Goal: Task Accomplishment & Management: Use online tool/utility

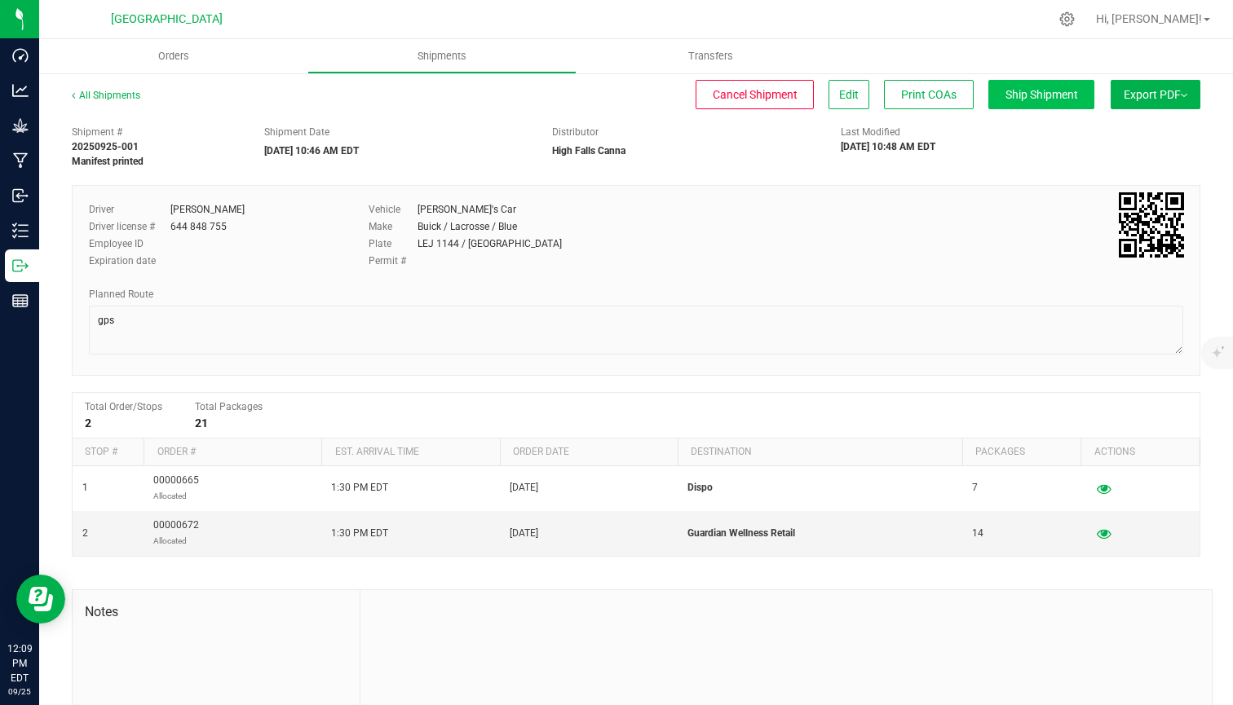
click at [1063, 95] on span "Ship Shipment" at bounding box center [1041, 94] width 73 height 13
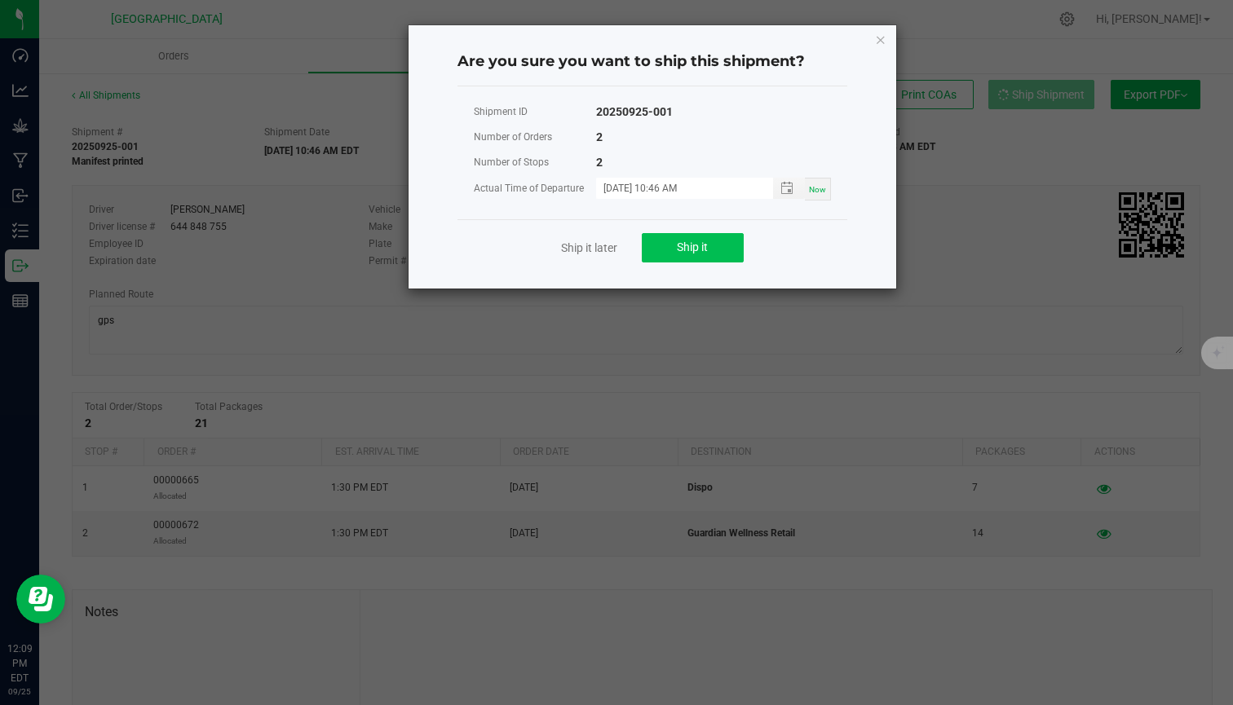
click at [689, 260] on button "Ship it" at bounding box center [693, 247] width 102 height 29
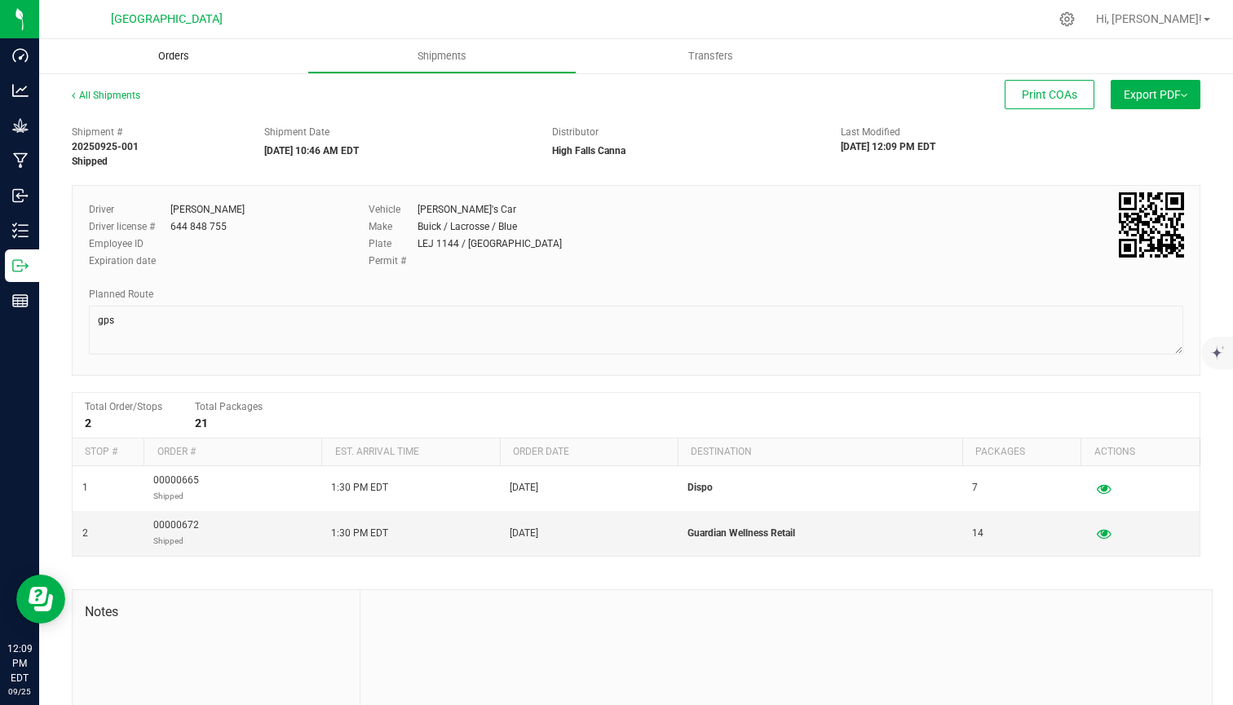
click at [161, 60] on span "Orders" at bounding box center [173, 56] width 75 height 15
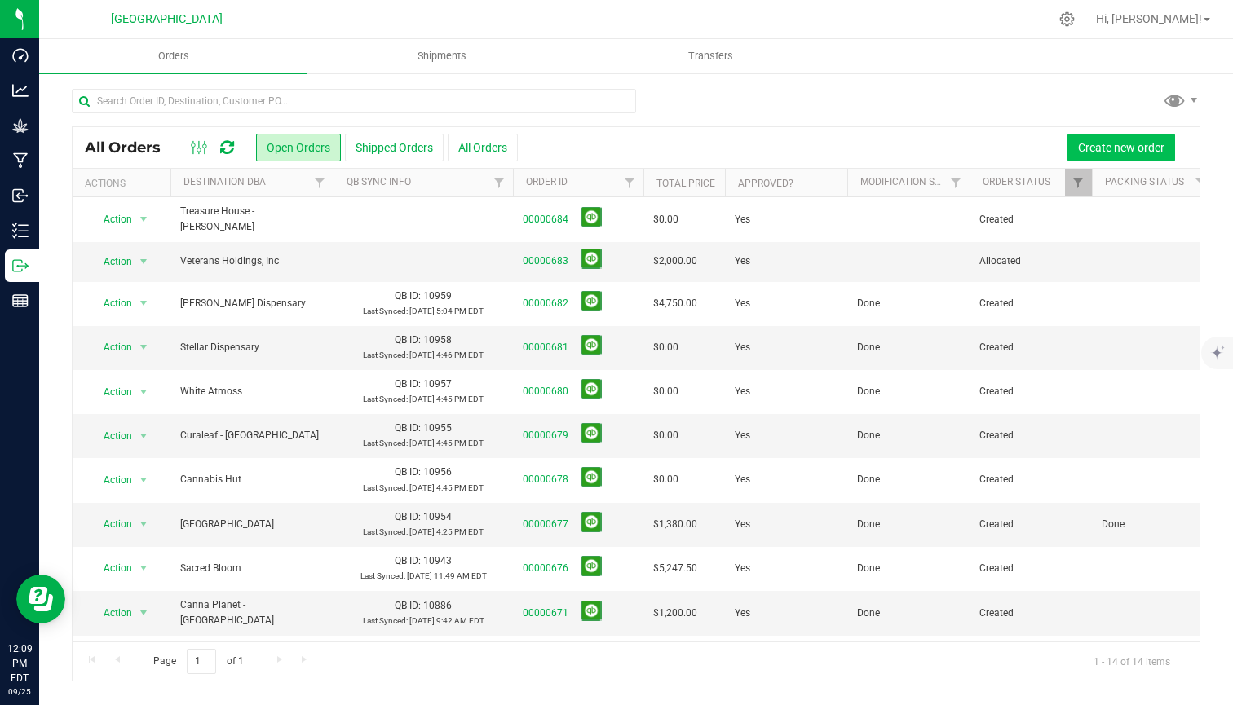
click at [1075, 149] on button "Create new order" at bounding box center [1121, 148] width 108 height 28
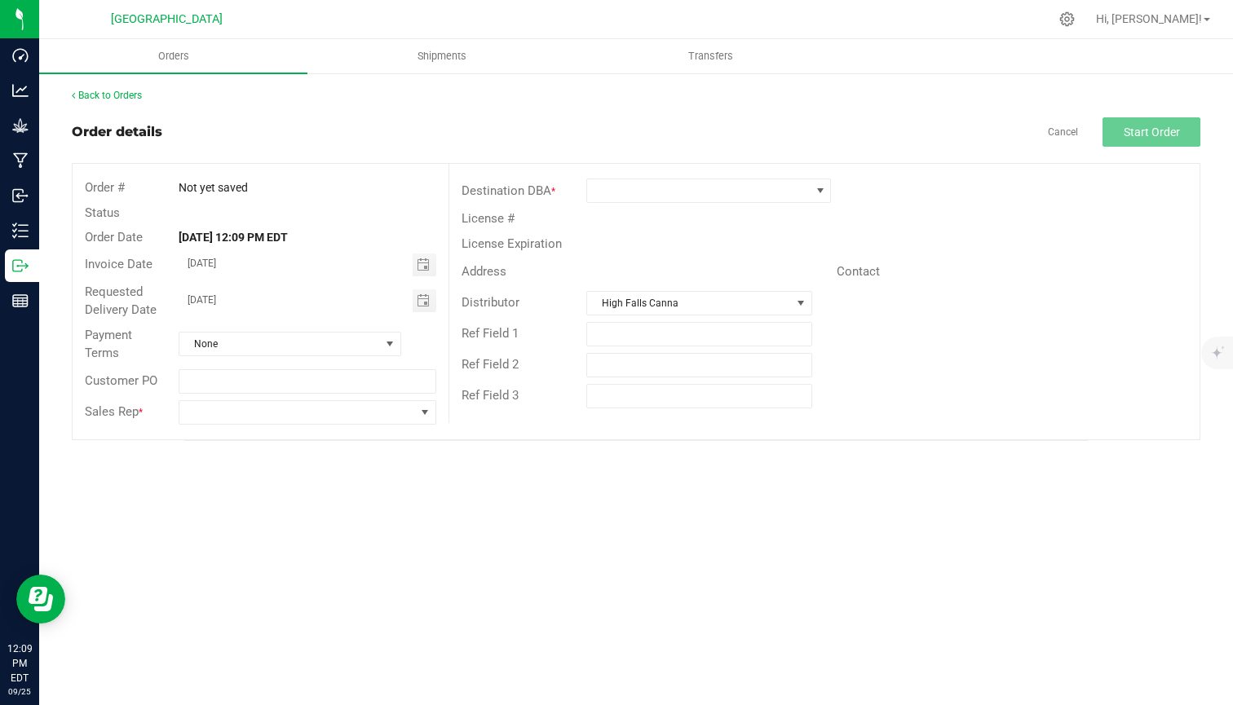
click at [94, 106] on div "Back to Orders Order details Cancel Start Order Order # Not yet saved Status Or…" at bounding box center [636, 264] width 1128 height 353
click at [479, 56] on span "Shipments" at bounding box center [441, 56] width 93 height 15
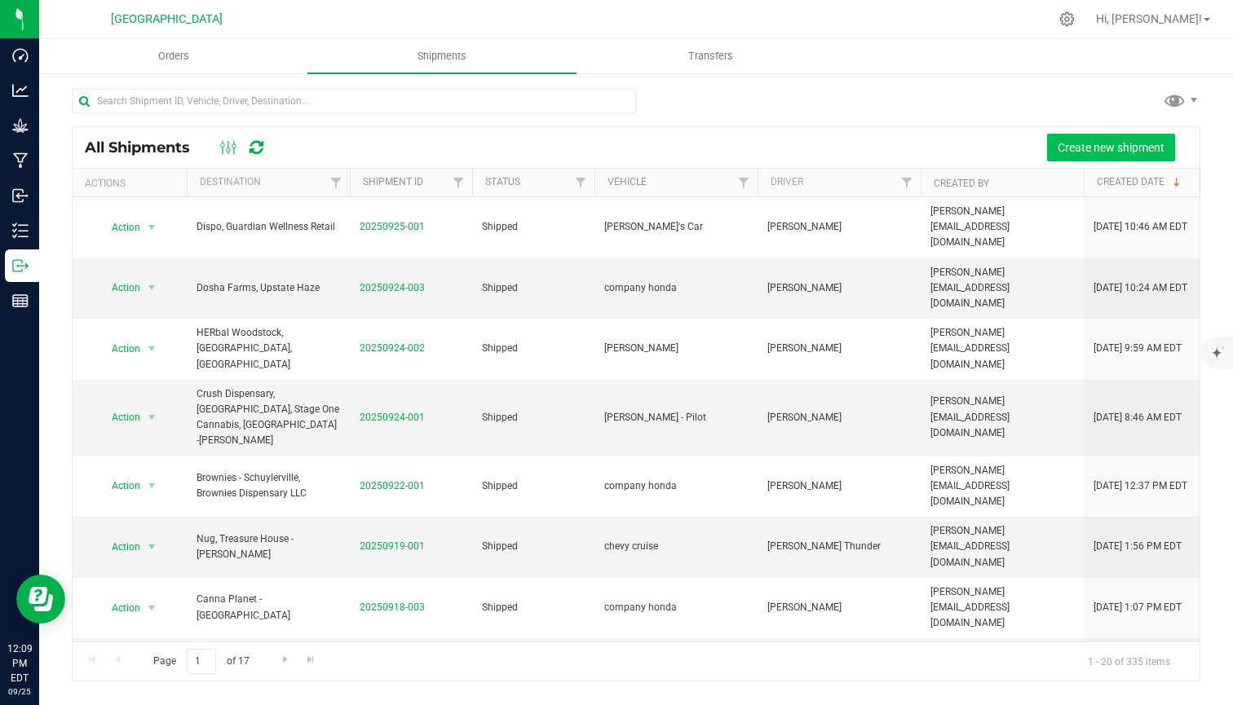
click at [1152, 149] on span "Create new shipment" at bounding box center [1111, 147] width 107 height 13
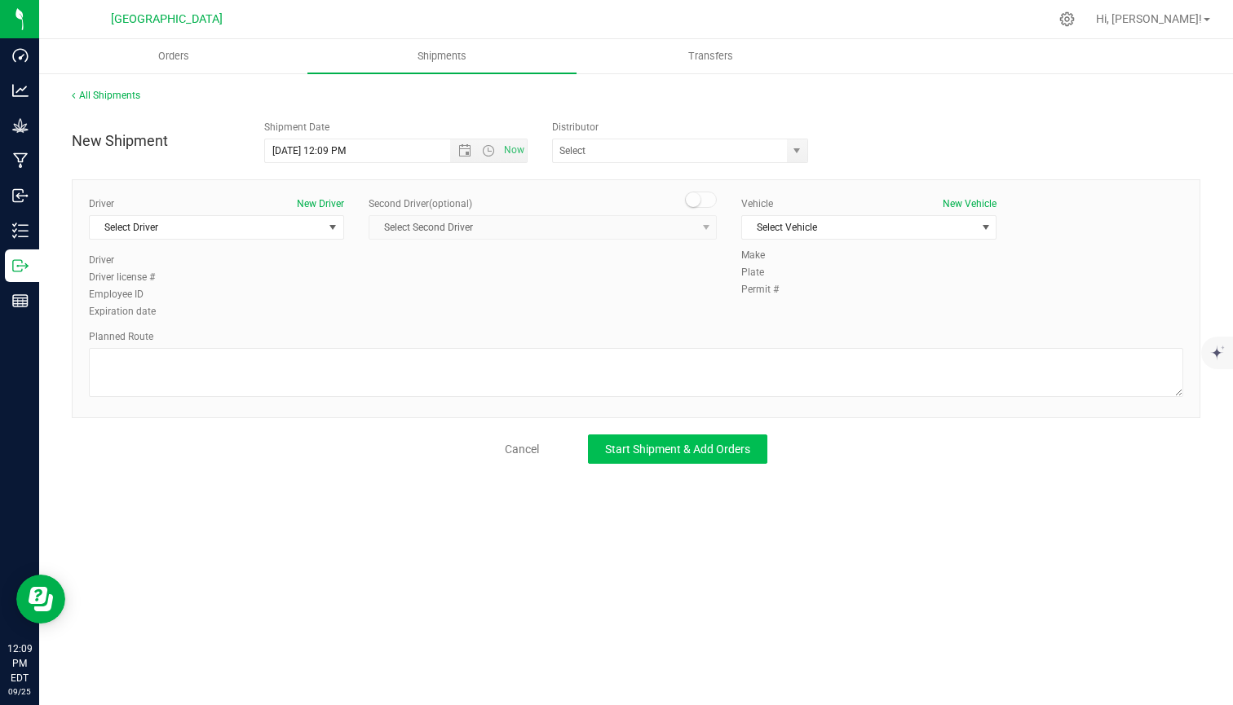
click at [662, 461] on button "Start Shipment & Add Orders" at bounding box center [677, 449] width 179 height 29
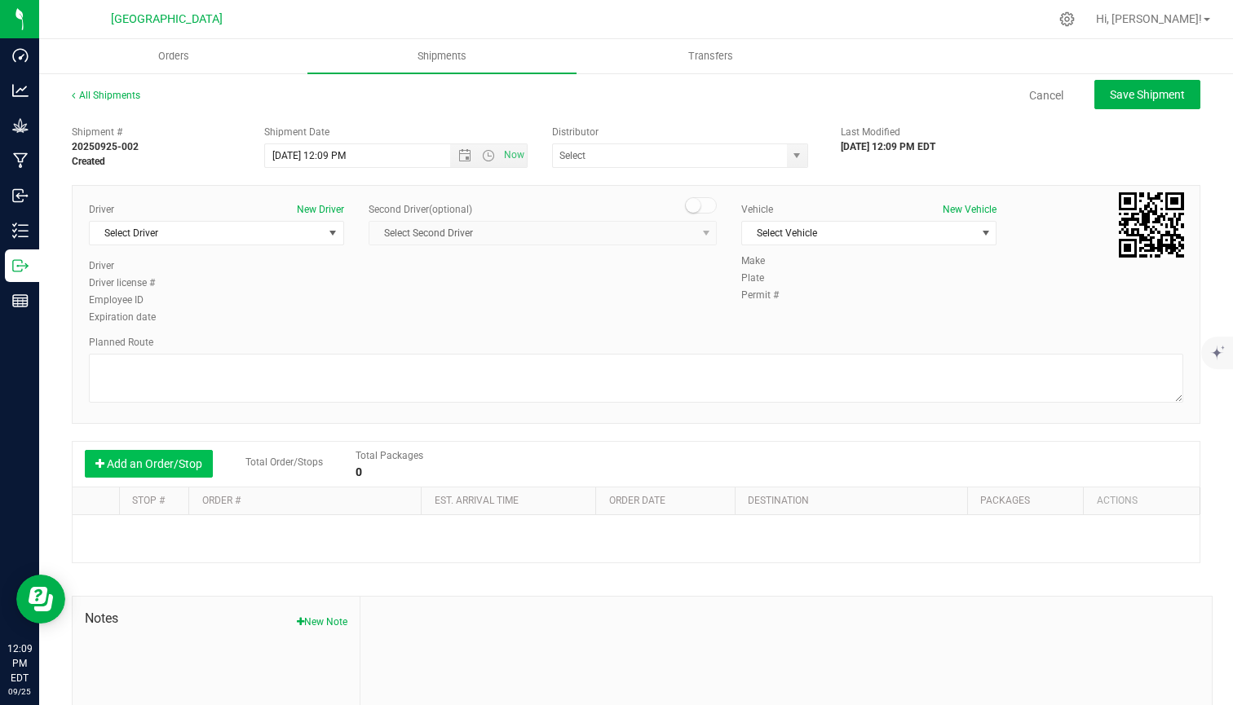
click at [157, 466] on button "Add an Order/Stop" at bounding box center [149, 464] width 128 height 28
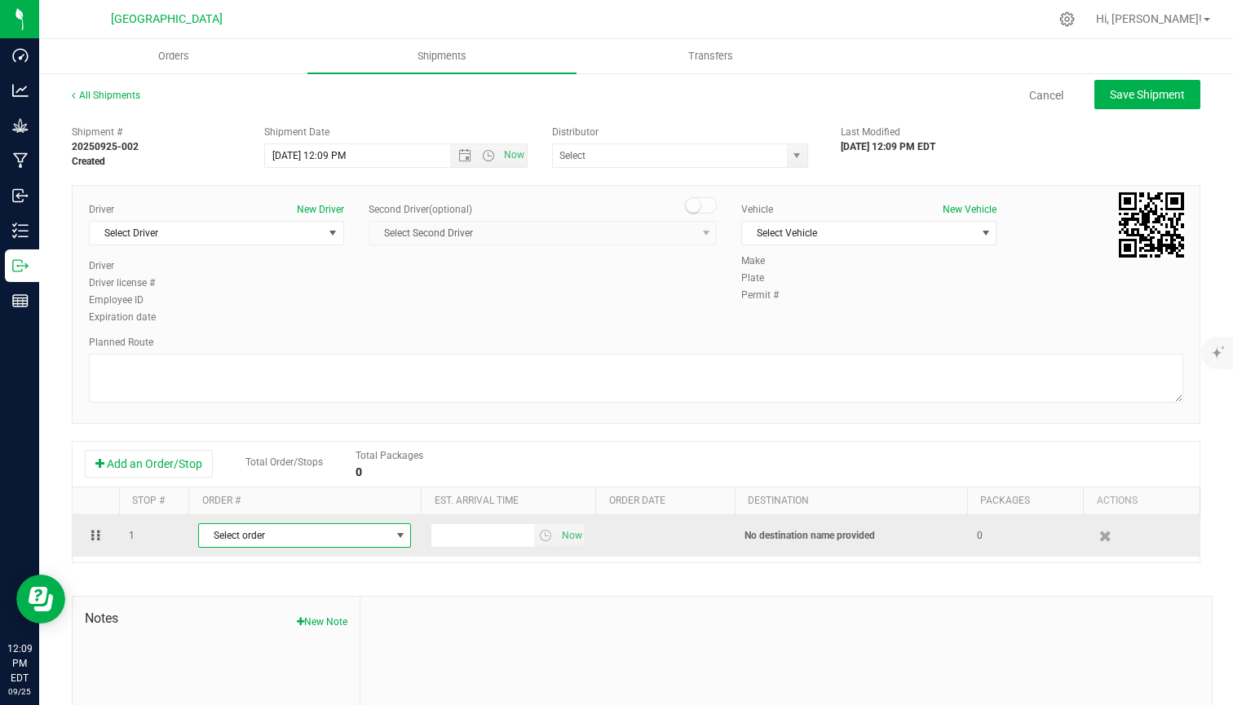
click at [301, 532] on span "Select order" at bounding box center [294, 535] width 191 height 23
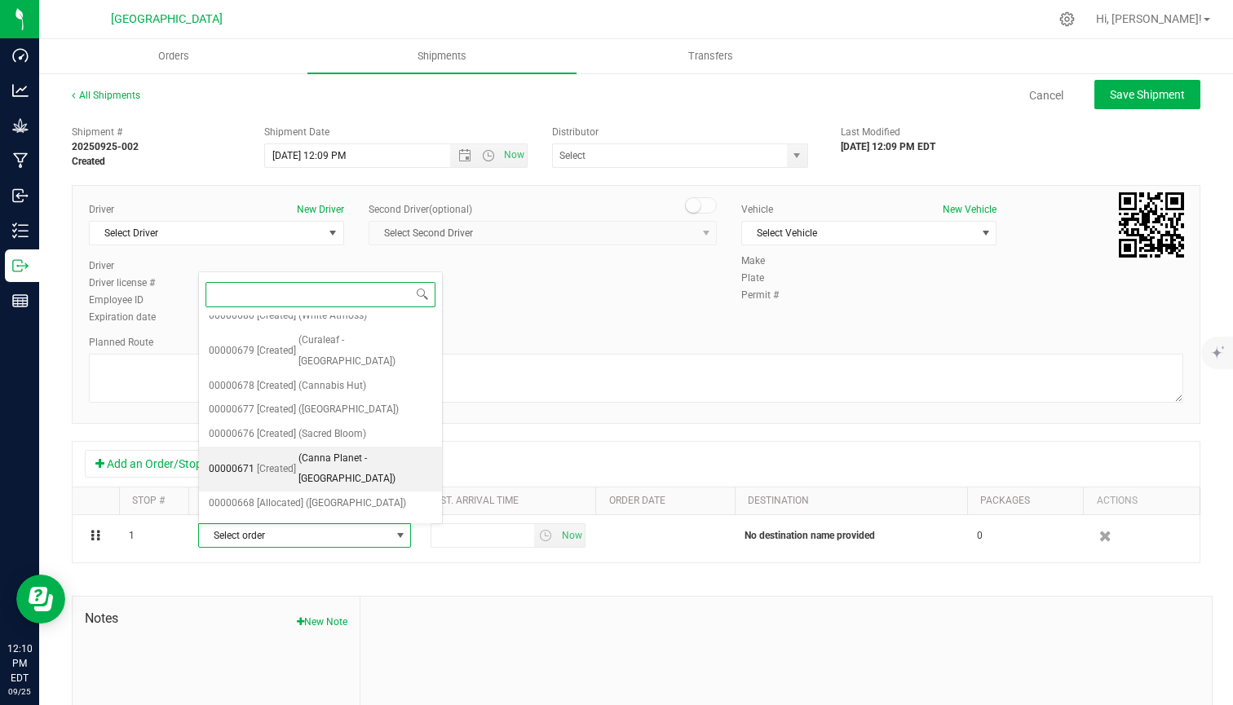
scroll to position [110, 0]
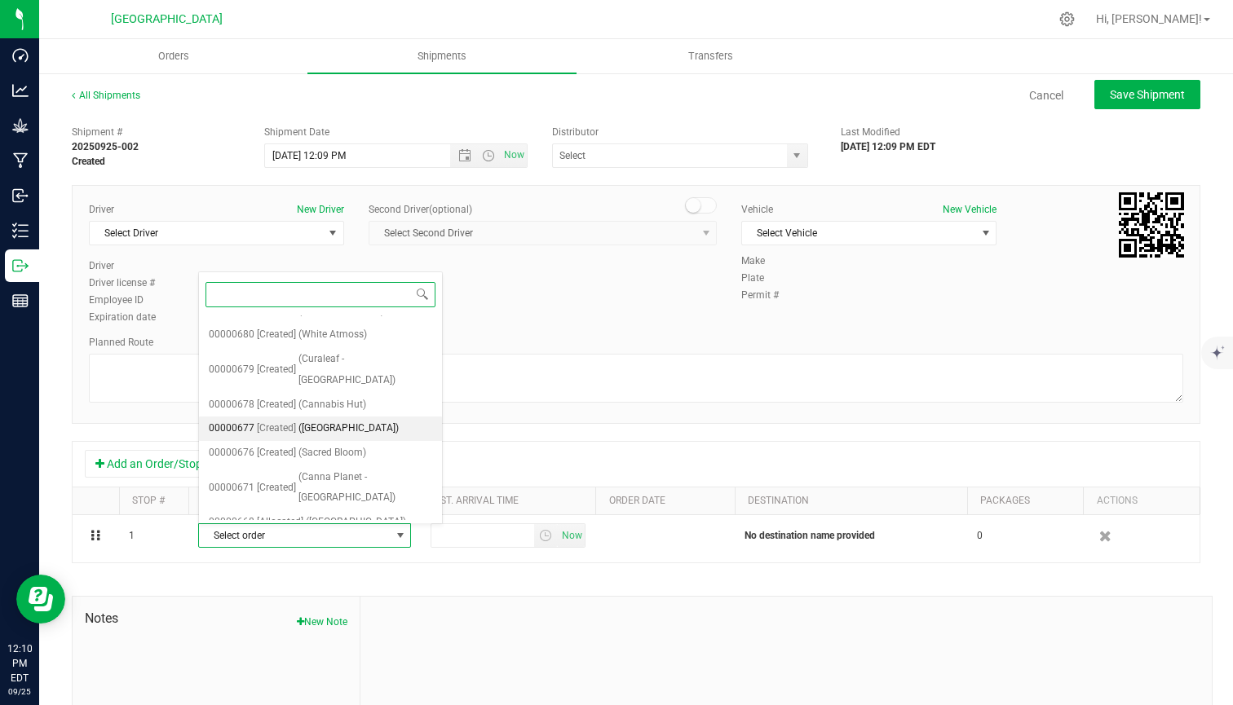
click at [351, 418] on span "([GEOGRAPHIC_DATA])" at bounding box center [348, 428] width 100 height 21
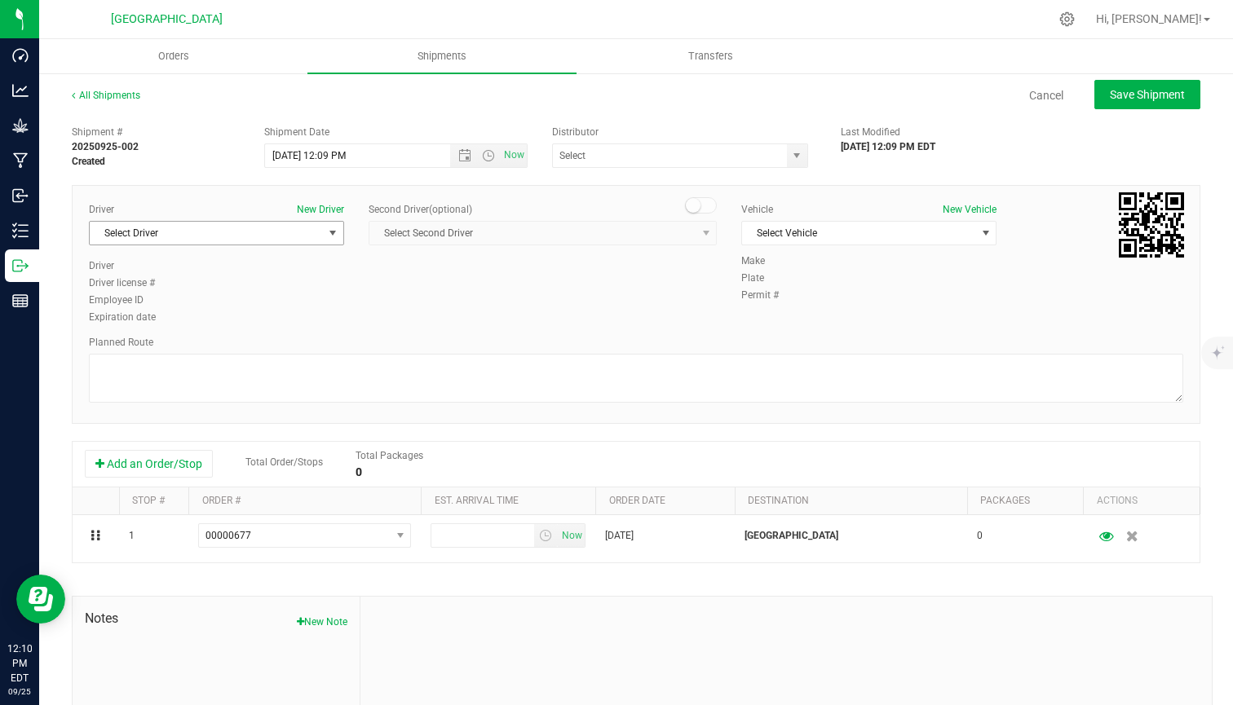
click at [259, 237] on span "Select Driver" at bounding box center [206, 233] width 233 height 23
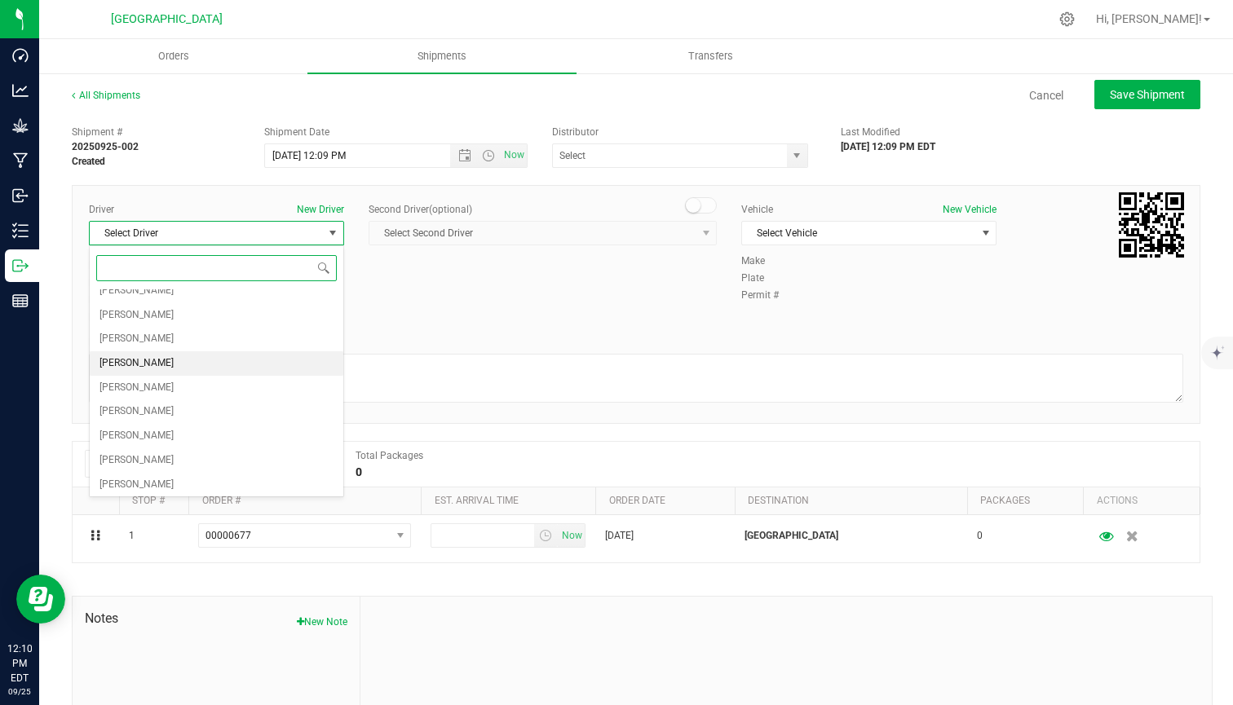
scroll to position [175, 0]
click at [165, 364] on li "[PERSON_NAME]" at bounding box center [217, 368] width 254 height 24
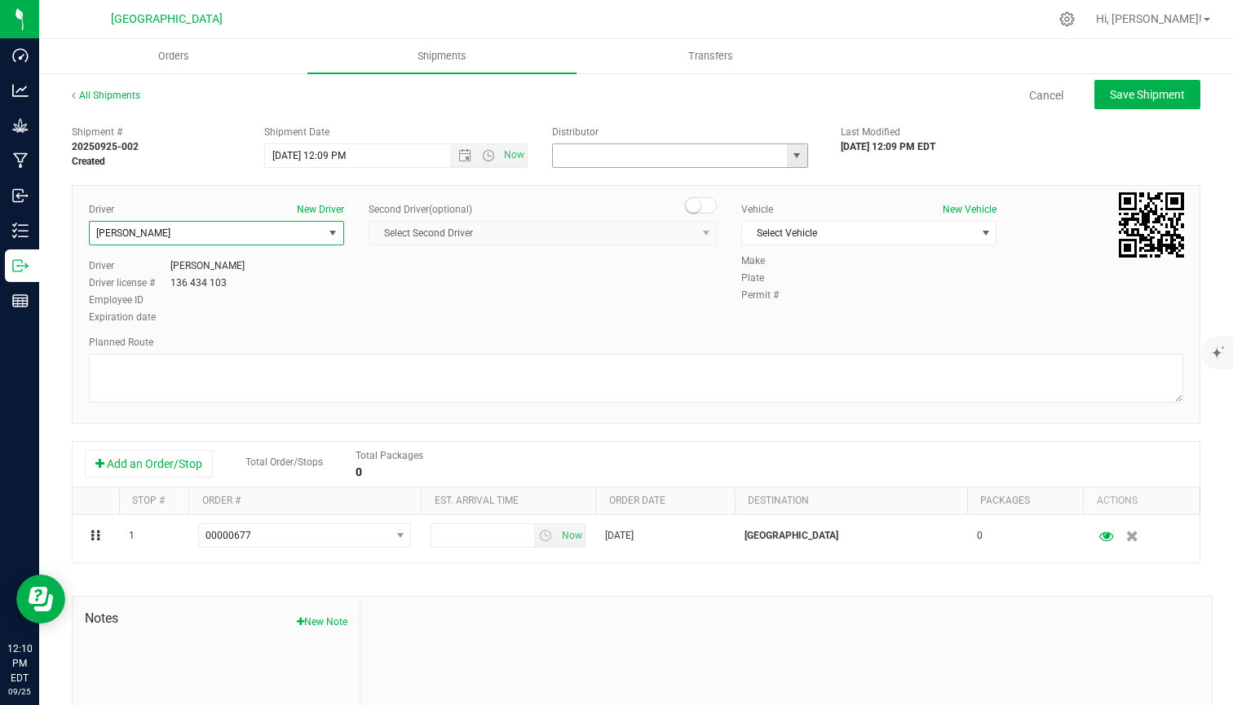
click at [676, 161] on input "text" at bounding box center [666, 155] width 227 height 23
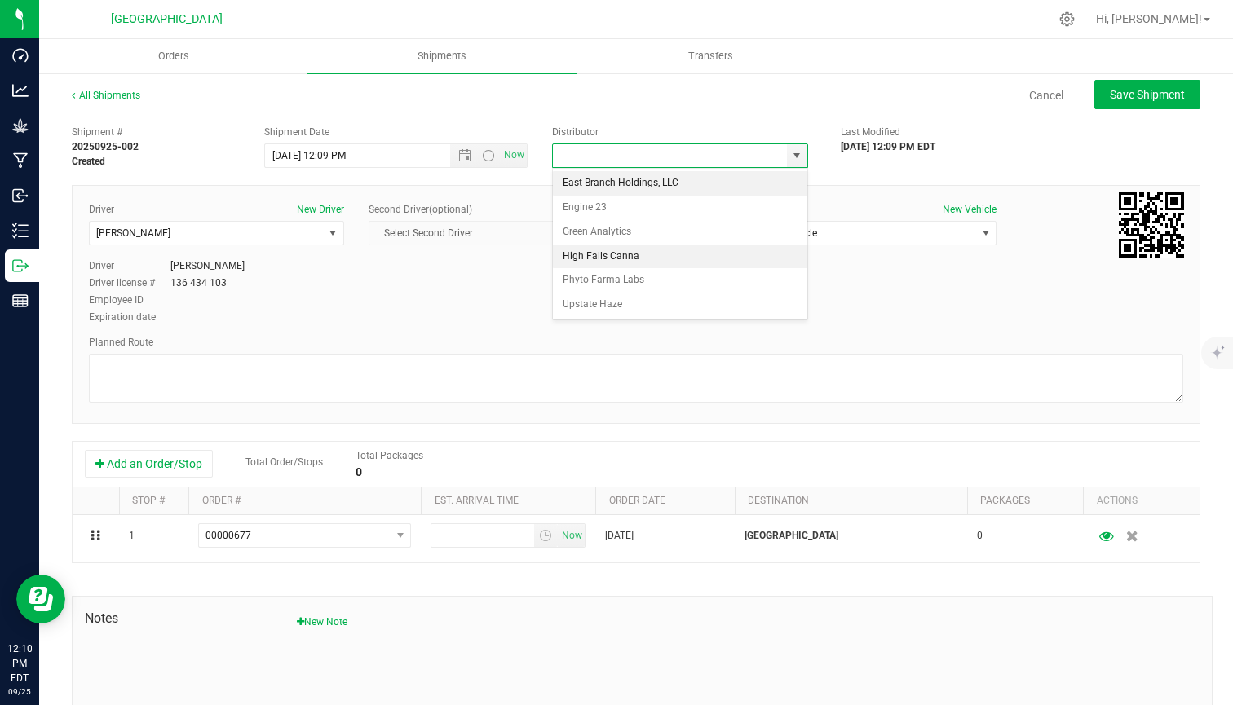
click at [620, 253] on li "High Falls Canna" at bounding box center [680, 257] width 254 height 24
type input "High Falls Canna"
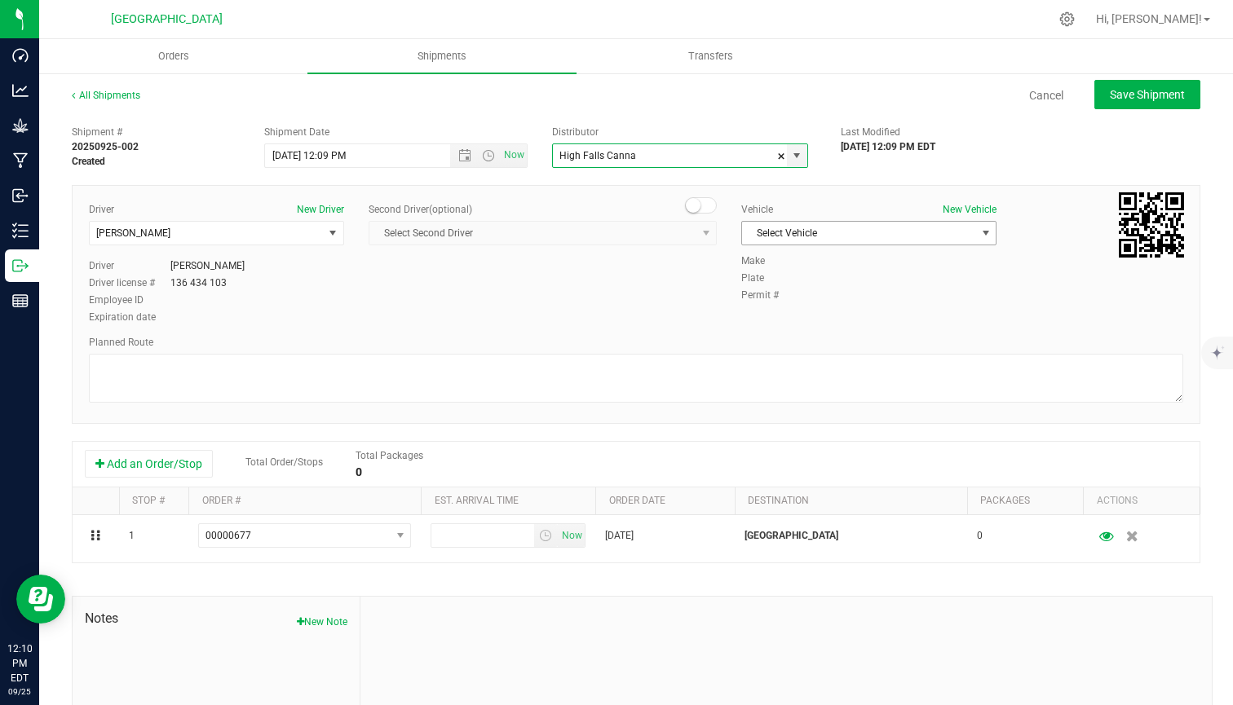
click at [819, 229] on span "Select Vehicle" at bounding box center [858, 233] width 233 height 23
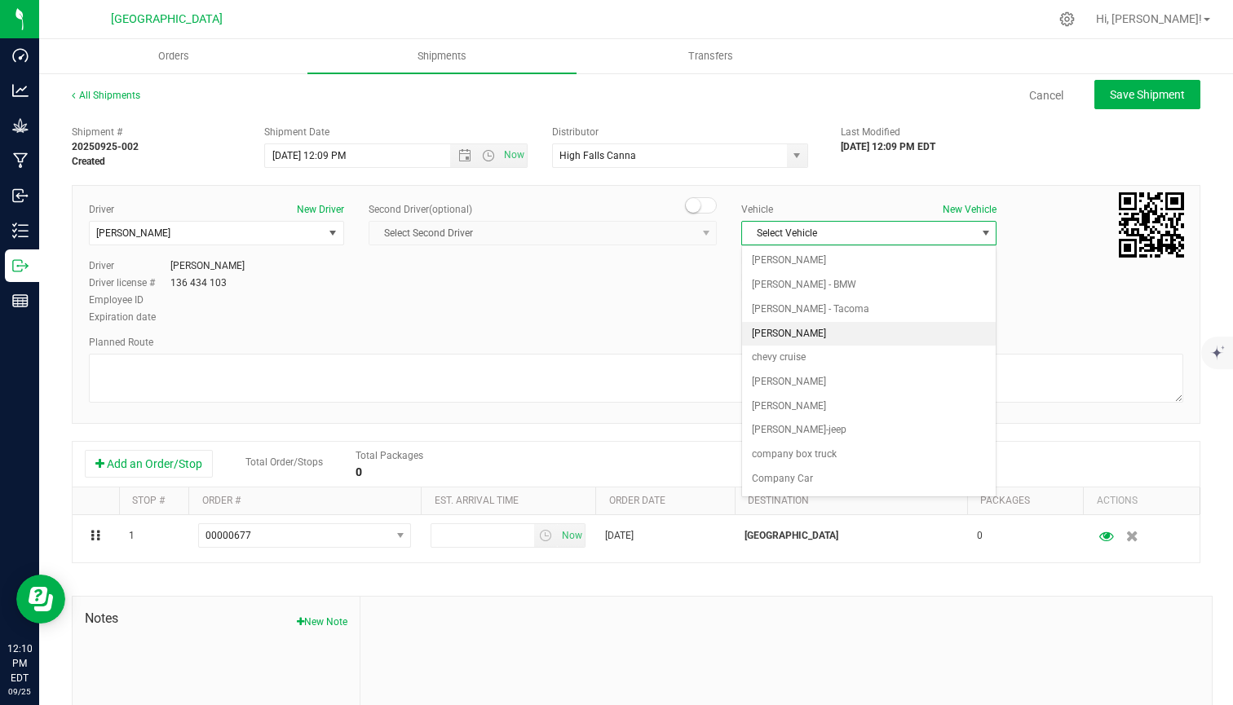
scroll to position [0, 0]
click at [779, 263] on li "[PERSON_NAME]" at bounding box center [869, 261] width 254 height 24
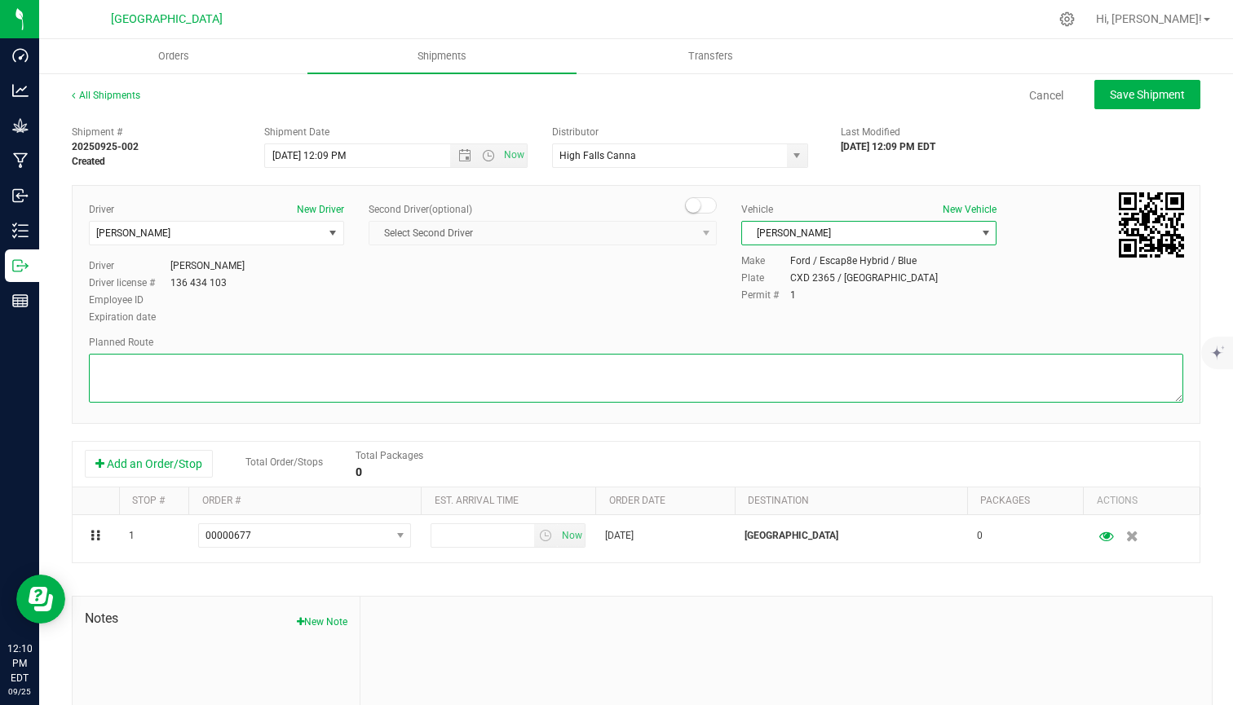
click at [517, 367] on textarea at bounding box center [636, 378] width 1094 height 49
type textarea "gps"
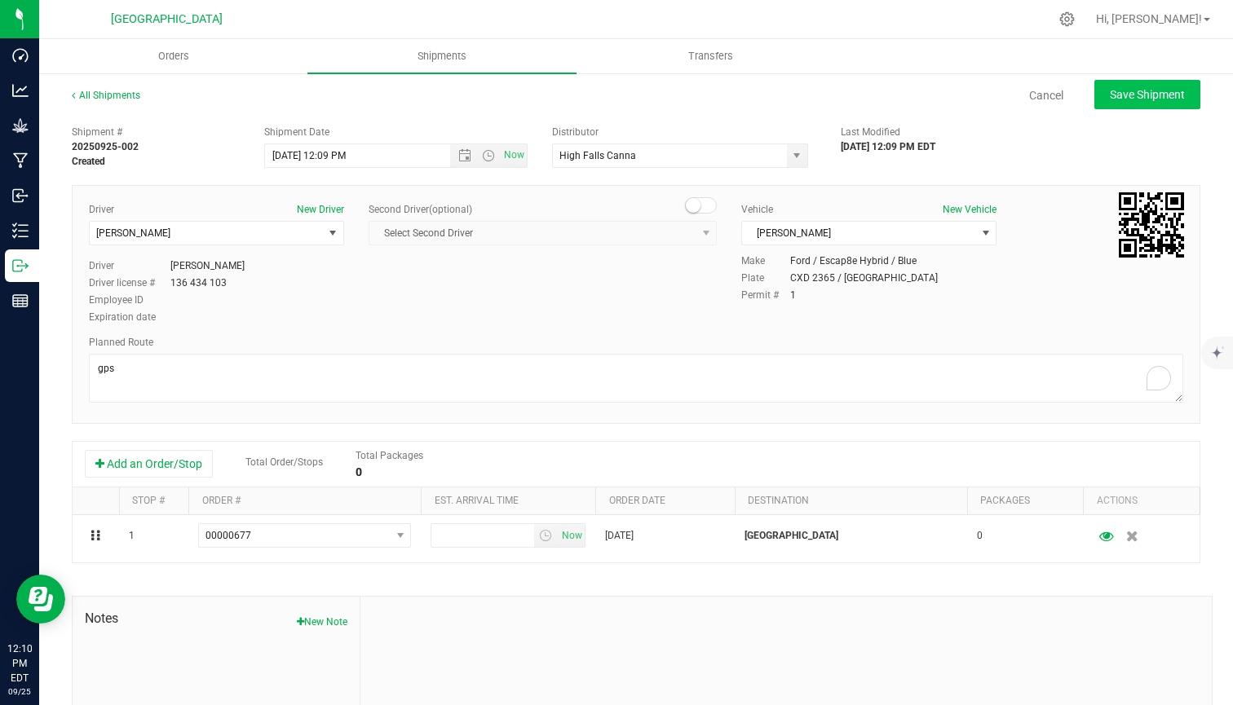
click at [1138, 95] on span "Save Shipment" at bounding box center [1147, 94] width 75 height 13
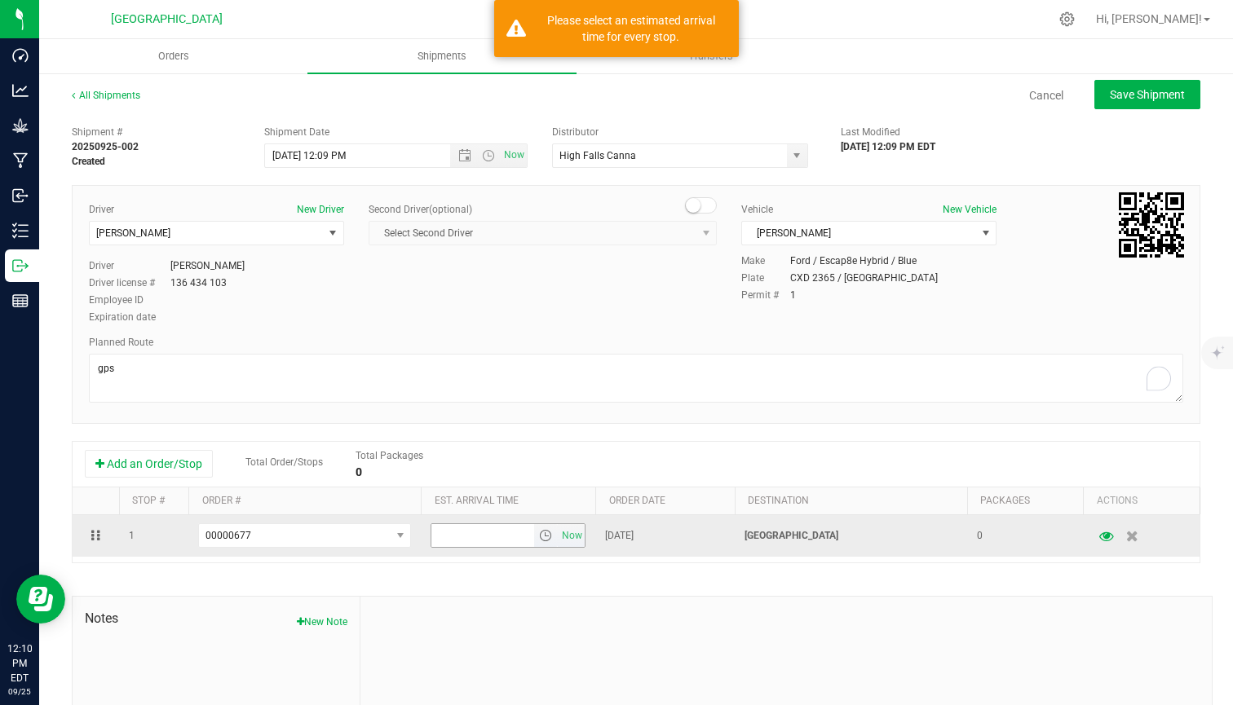
click at [539, 542] on span "select" at bounding box center [545, 535] width 13 height 13
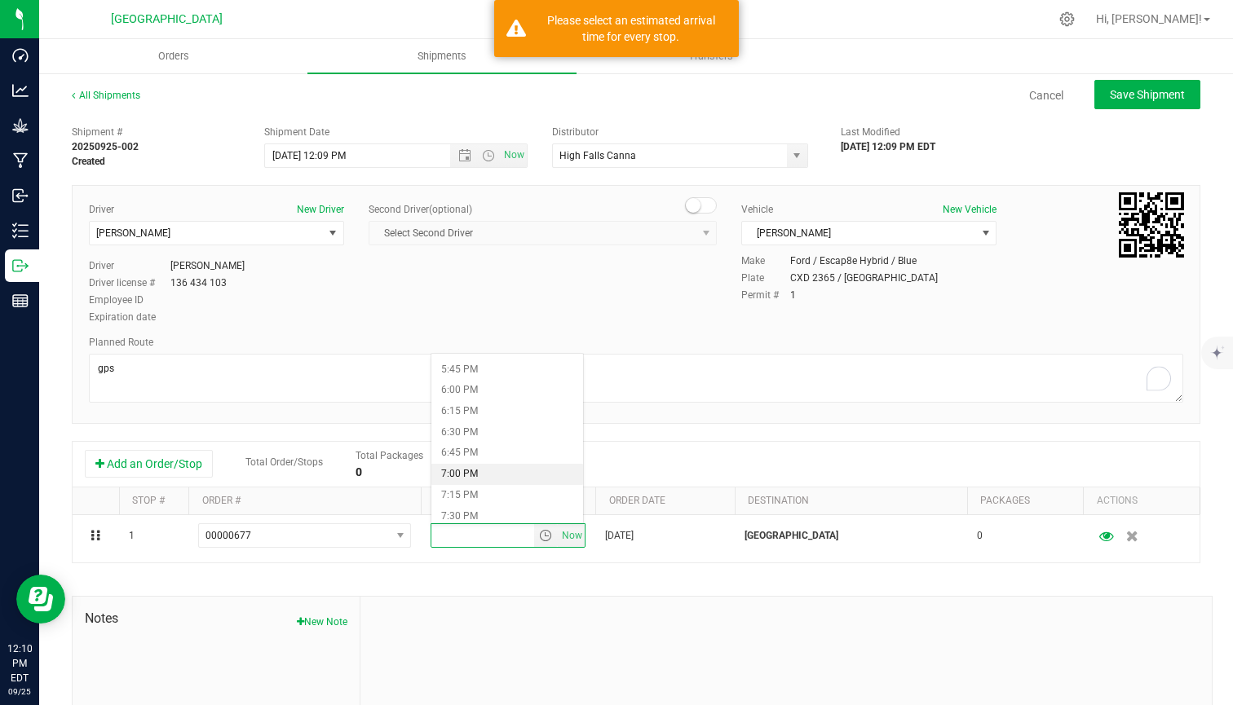
scroll to position [1285, 0]
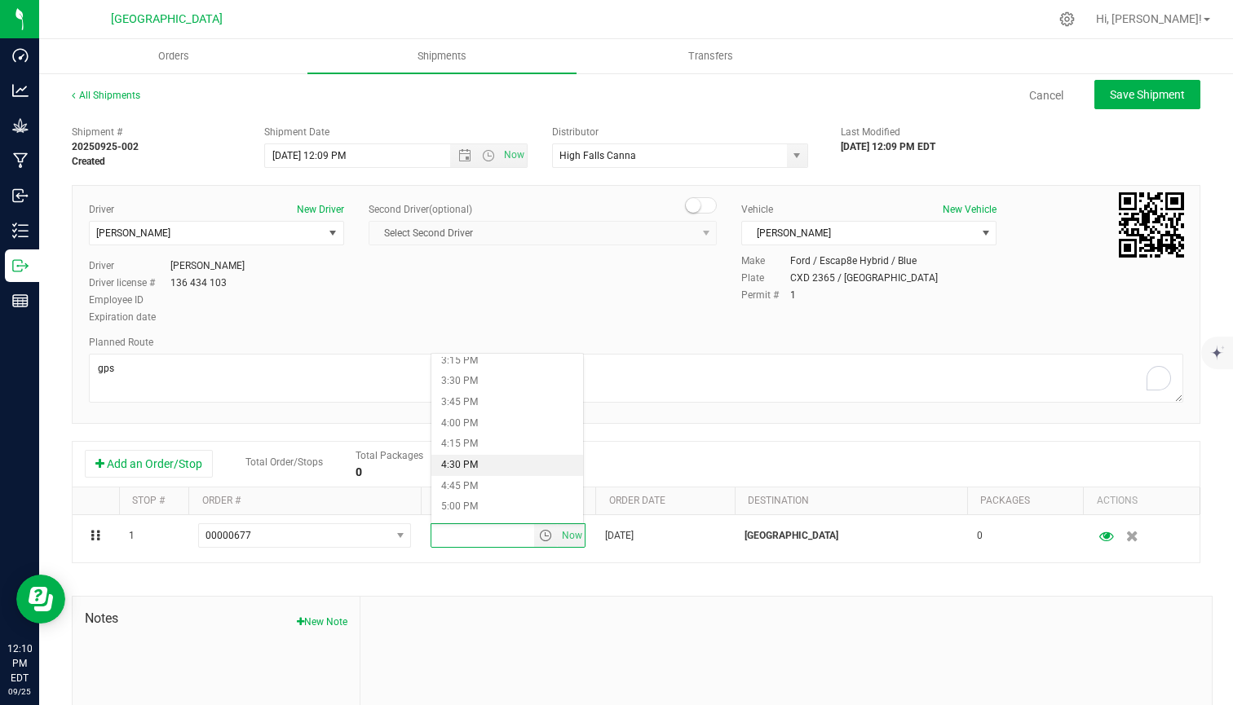
click at [473, 461] on li "4:30 PM" at bounding box center [507, 465] width 152 height 21
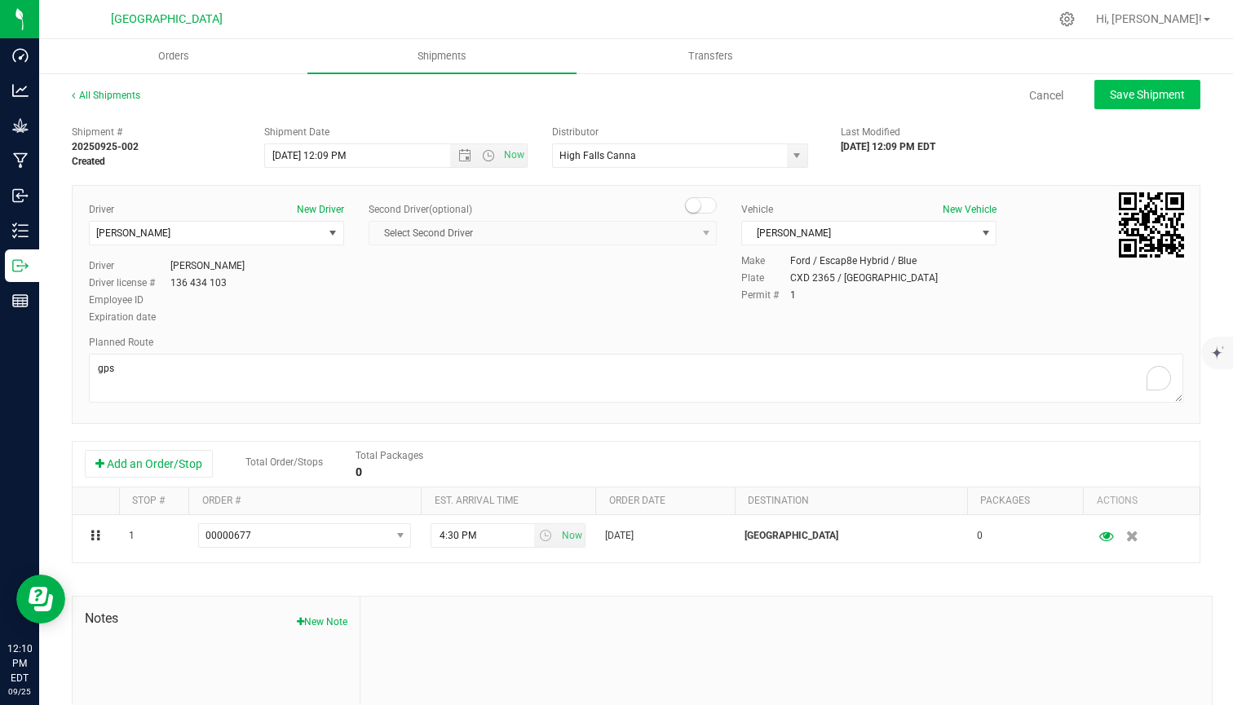
click at [1131, 86] on button "Save Shipment" at bounding box center [1147, 94] width 106 height 29
type input "[DATE] 4:09 PM"
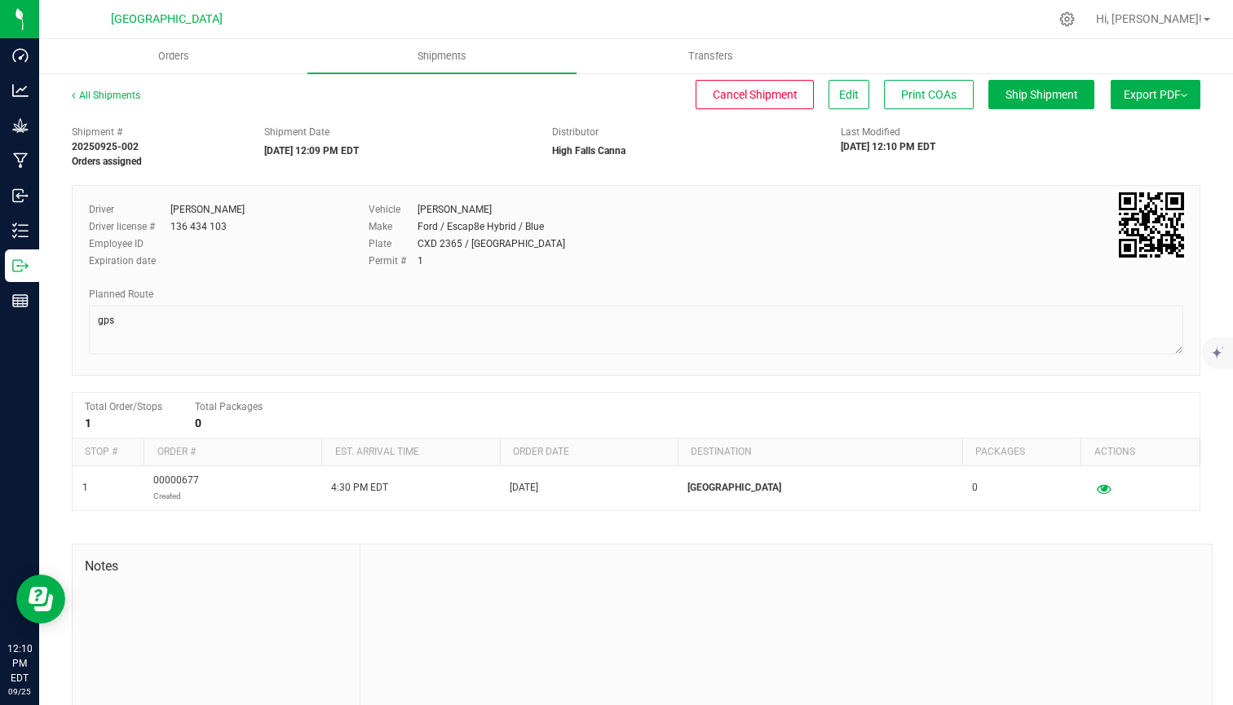
click at [1142, 99] on span "Export PDF" at bounding box center [1156, 94] width 64 height 13
click at [1150, 160] on div "Manifest by Lot" at bounding box center [1155, 154] width 150 height 11
